Goal: Check status

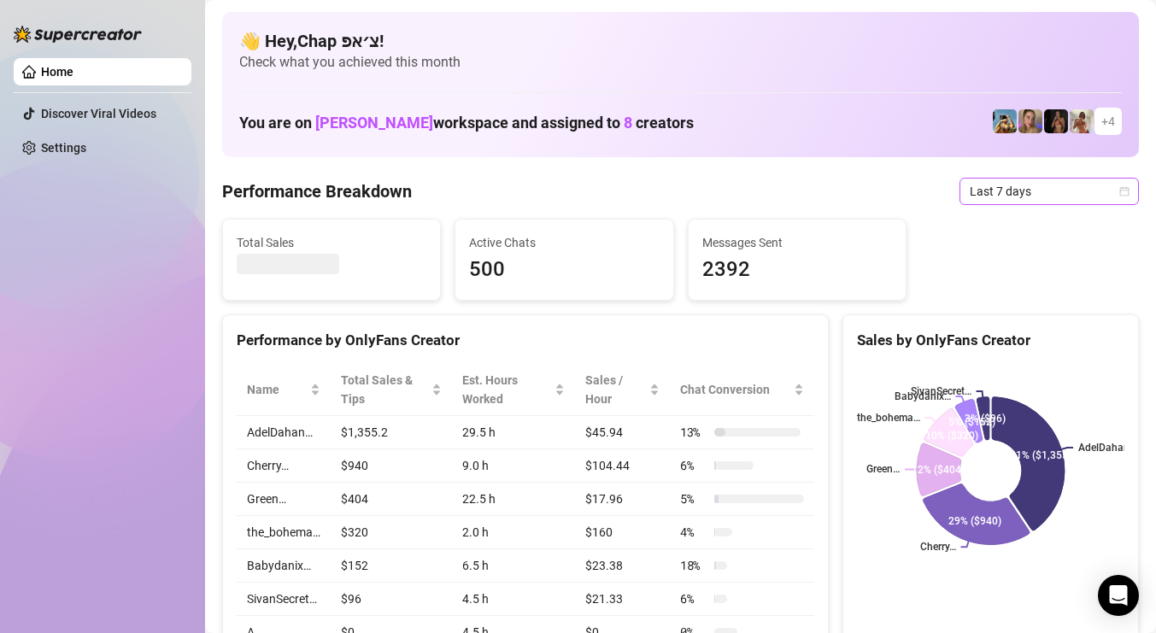
click at [1019, 185] on span "Last 7 days" at bounding box center [1049, 192] width 159 height 26
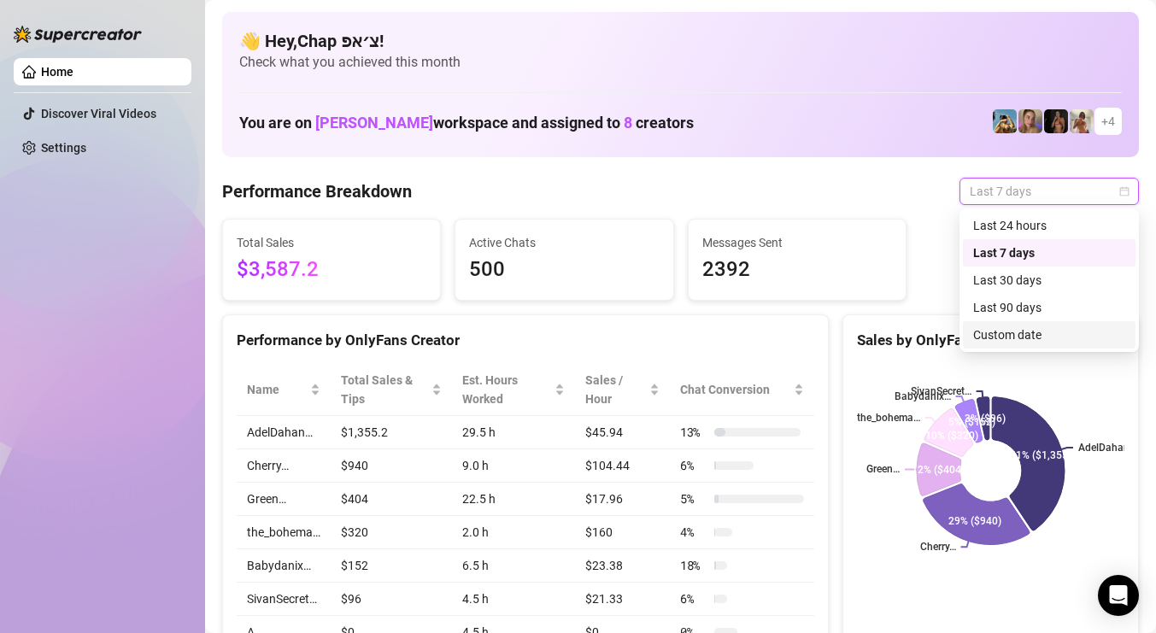
click at [1026, 338] on div "Custom date" at bounding box center [1049, 335] width 152 height 19
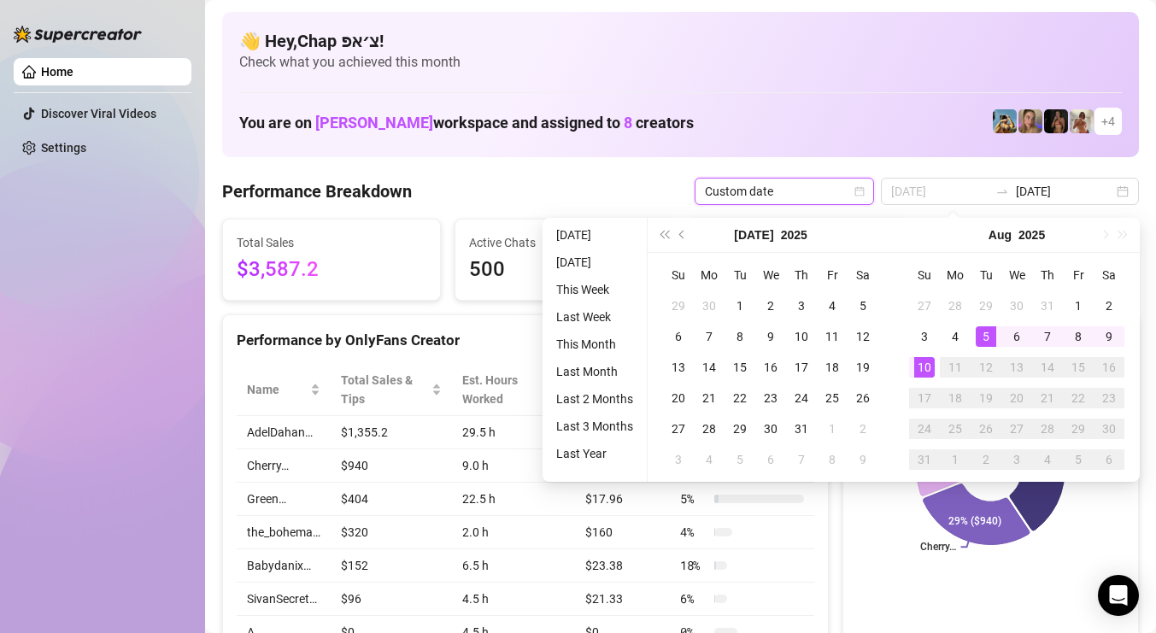
type input "[DATE]"
click at [932, 366] on div "10" at bounding box center [924, 367] width 21 height 21
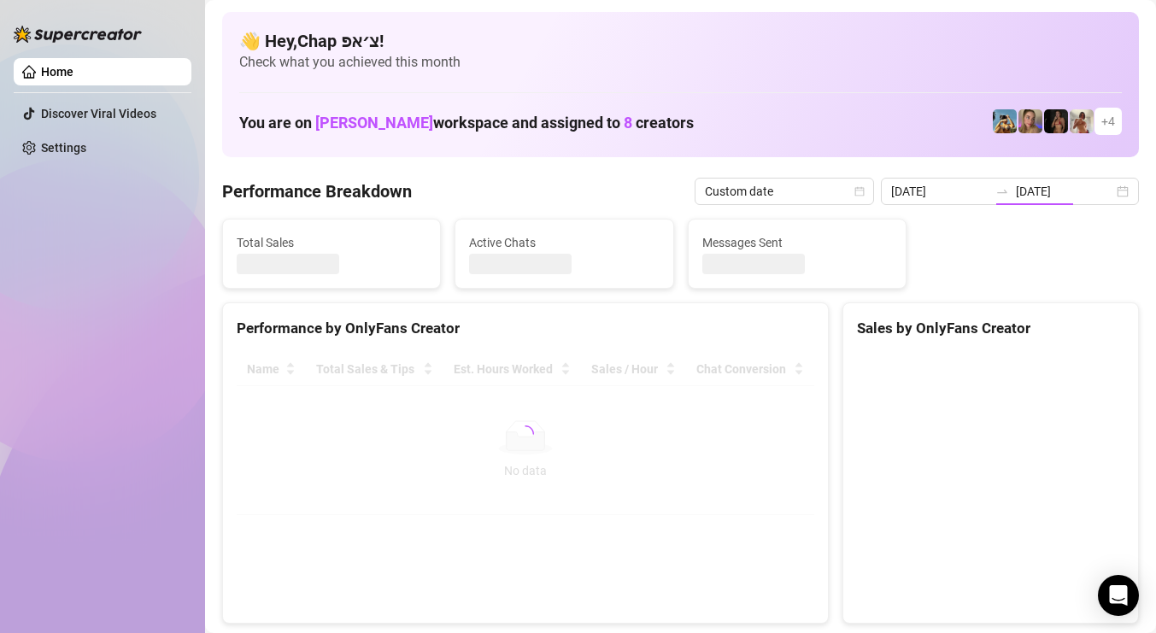
type input "[DATE]"
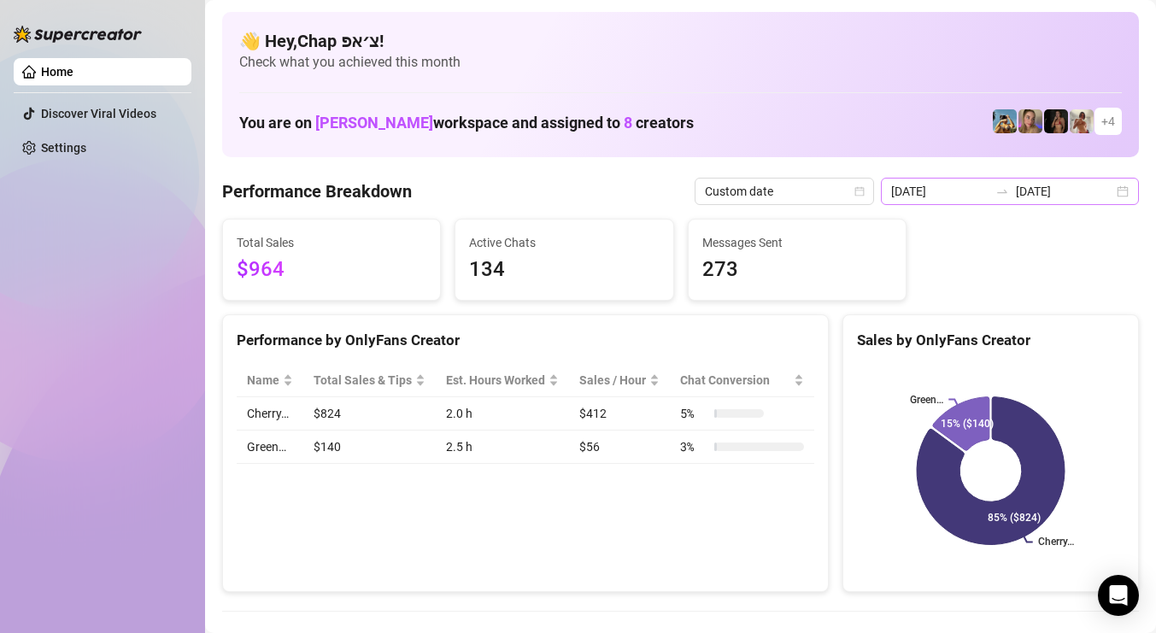
click at [1009, 190] on icon "swap-right" at bounding box center [1003, 192] width 14 height 14
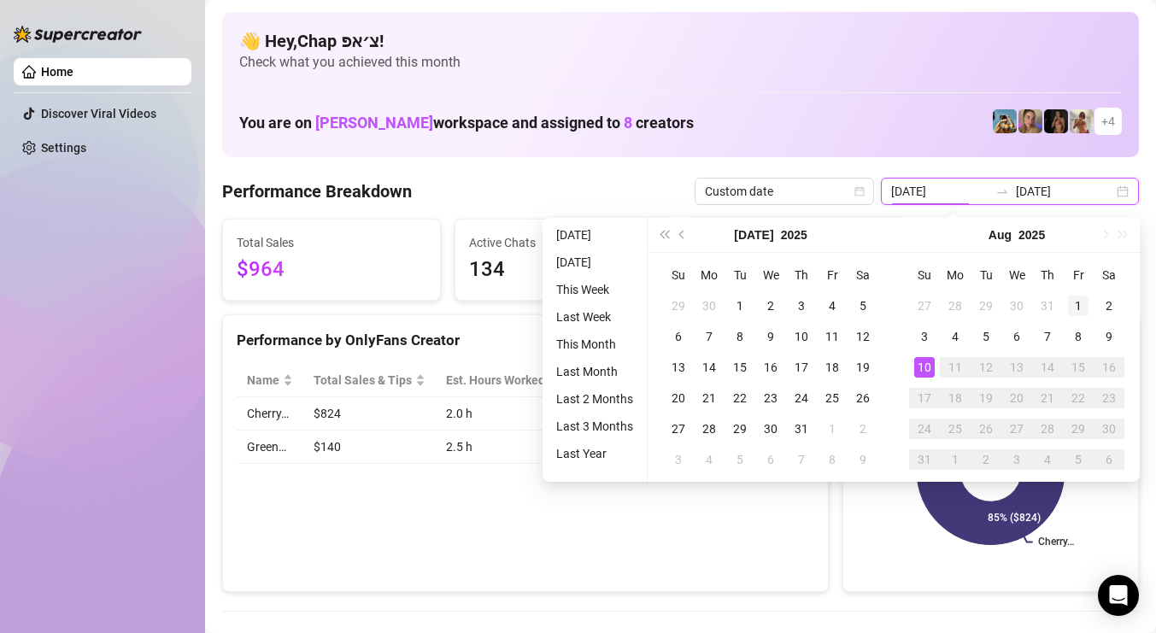
type input "[DATE]"
click at [1081, 301] on div "1" at bounding box center [1078, 306] width 21 height 21
type input "[DATE]"
click at [920, 364] on div "10" at bounding box center [924, 367] width 21 height 21
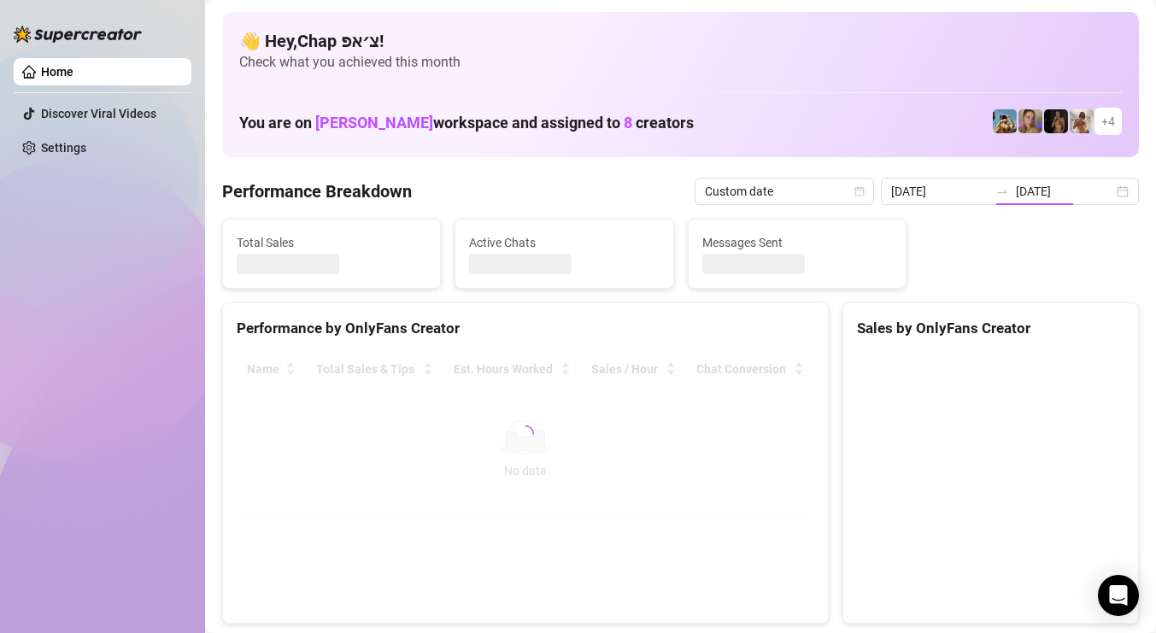
type input "[DATE]"
